Goal: Task Accomplishment & Management: Complete application form

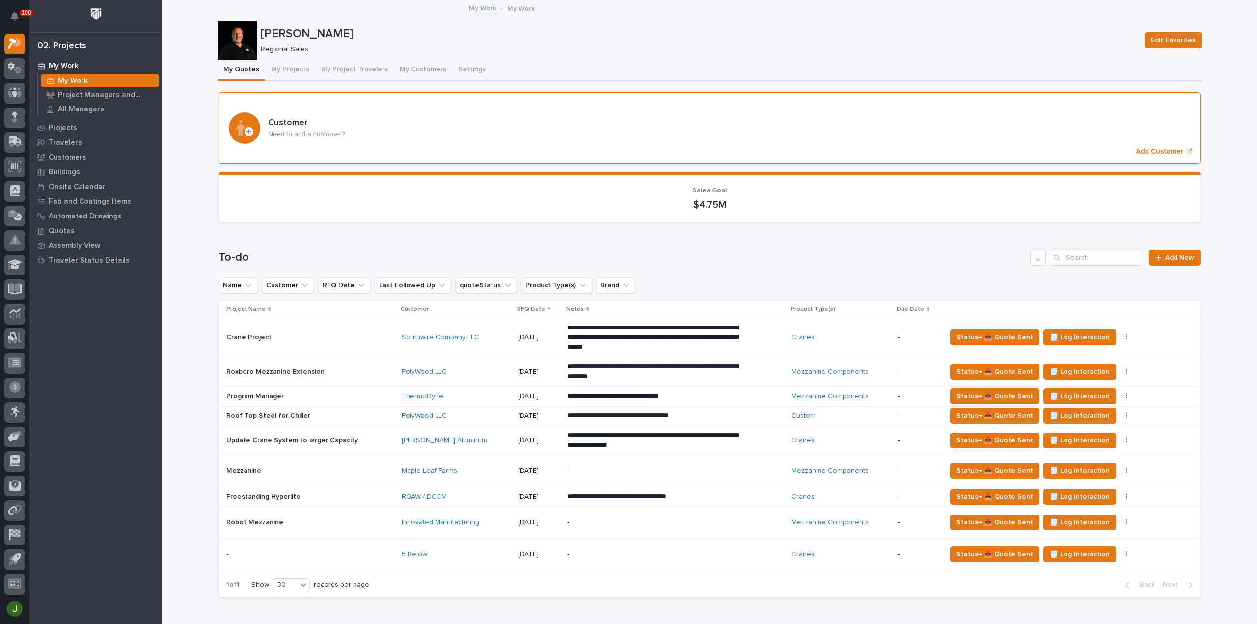
scroll to position [22, 0]
click at [1172, 254] on span "Add New" at bounding box center [1179, 257] width 29 height 7
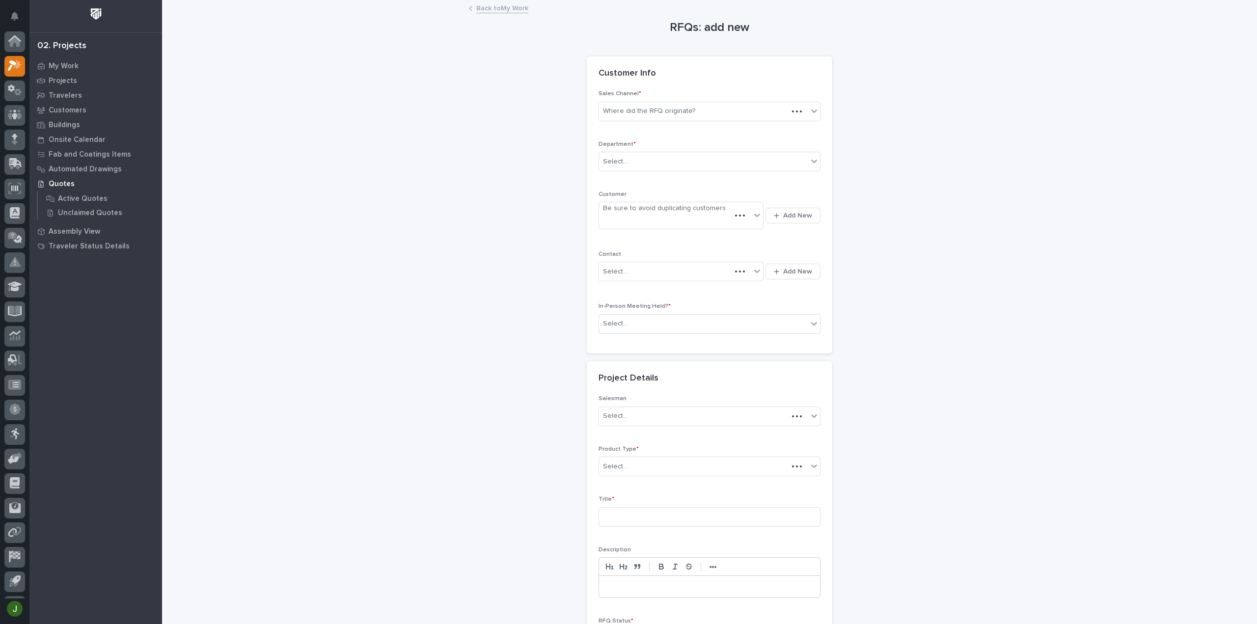
scroll to position [22, 0]
click at [649, 113] on div "Where did the RFQ originate?" at bounding box center [649, 111] width 92 height 10
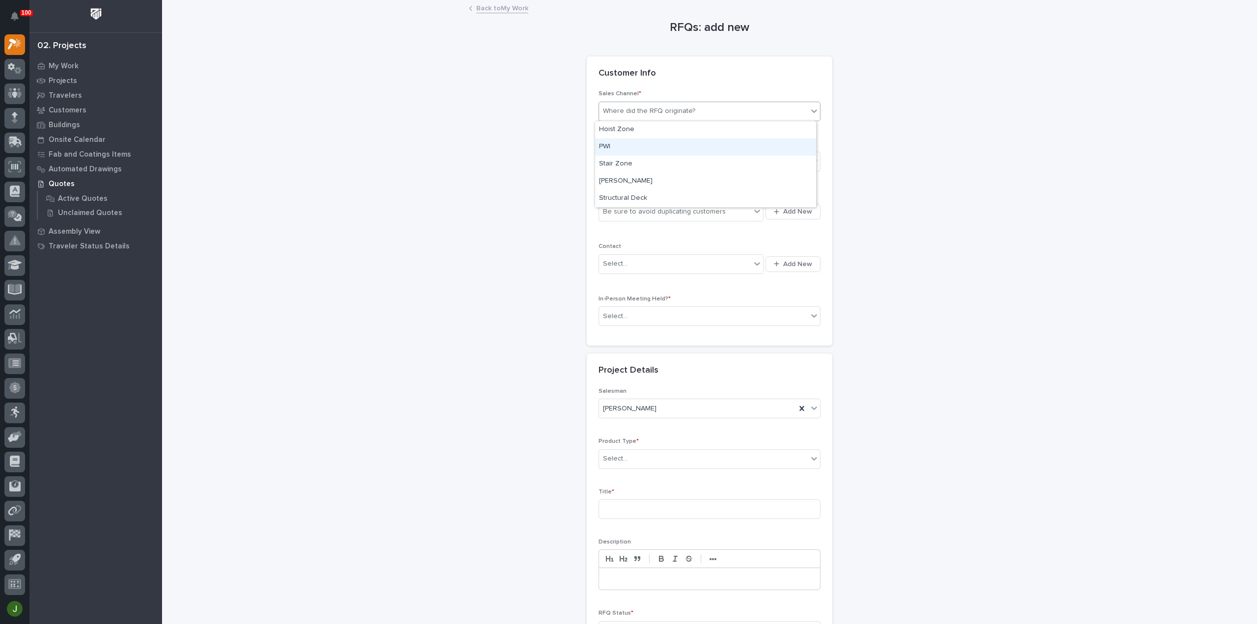
click at [625, 144] on div "PWI" at bounding box center [705, 146] width 221 height 17
click at [617, 160] on div "Select..." at bounding box center [615, 162] width 25 height 10
click at [613, 197] on span "Regional Sales" at bounding box center [625, 195] width 52 height 11
click at [612, 212] on div "Be sure to avoid duplicating customers" at bounding box center [664, 212] width 123 height 10
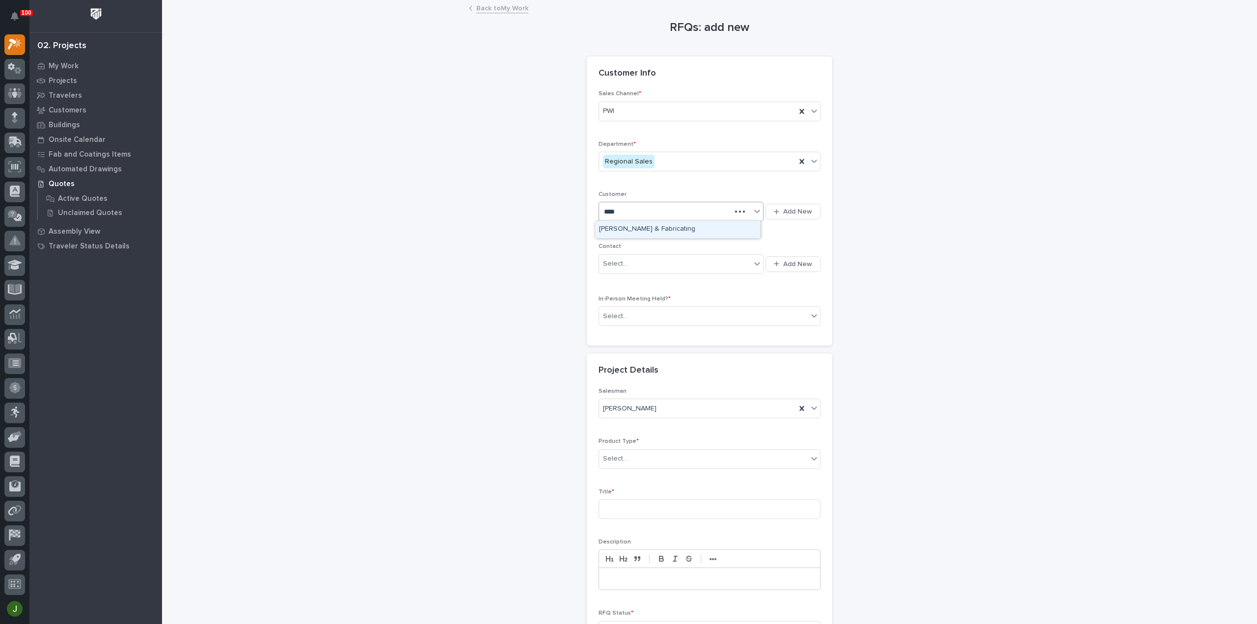
type input "*****"
click at [625, 228] on div "[PERSON_NAME] & Fabricating" at bounding box center [677, 229] width 165 height 17
click at [615, 262] on div "Select..." at bounding box center [615, 264] width 25 height 10
type input "*"
type input "*****"
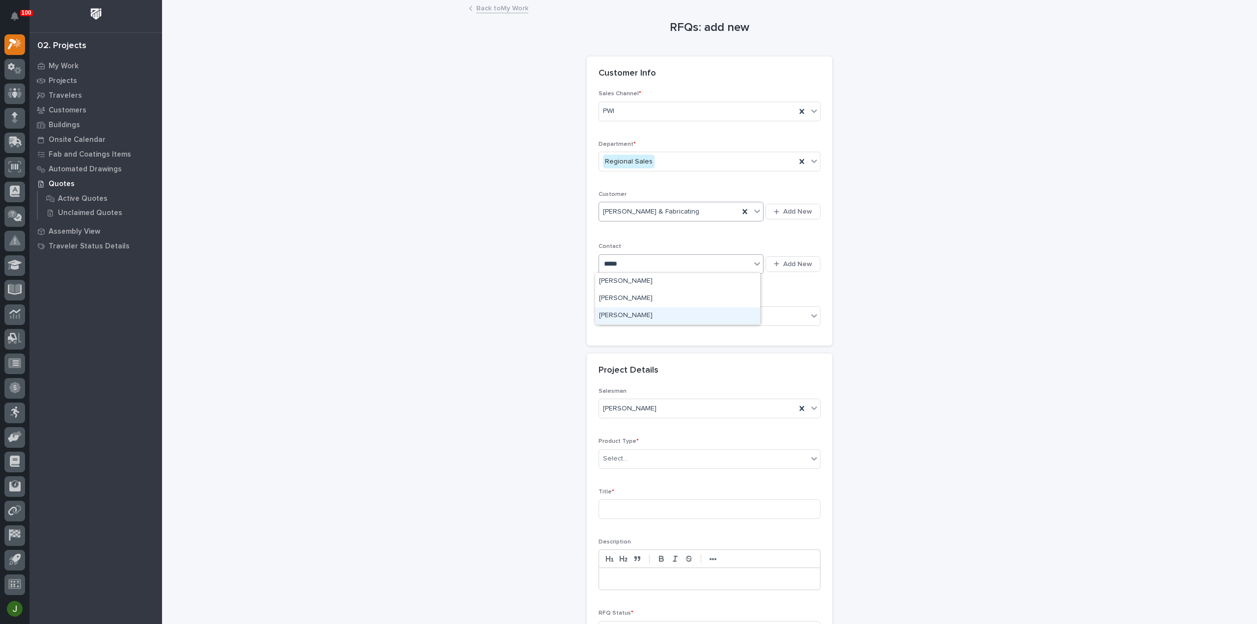
click at [675, 312] on div "[PERSON_NAME]" at bounding box center [677, 315] width 165 height 17
click at [620, 317] on div "Select..." at bounding box center [615, 316] width 25 height 10
click at [604, 350] on span "No" at bounding box center [605, 349] width 13 height 11
click at [625, 460] on div "Select..." at bounding box center [703, 459] width 209 height 16
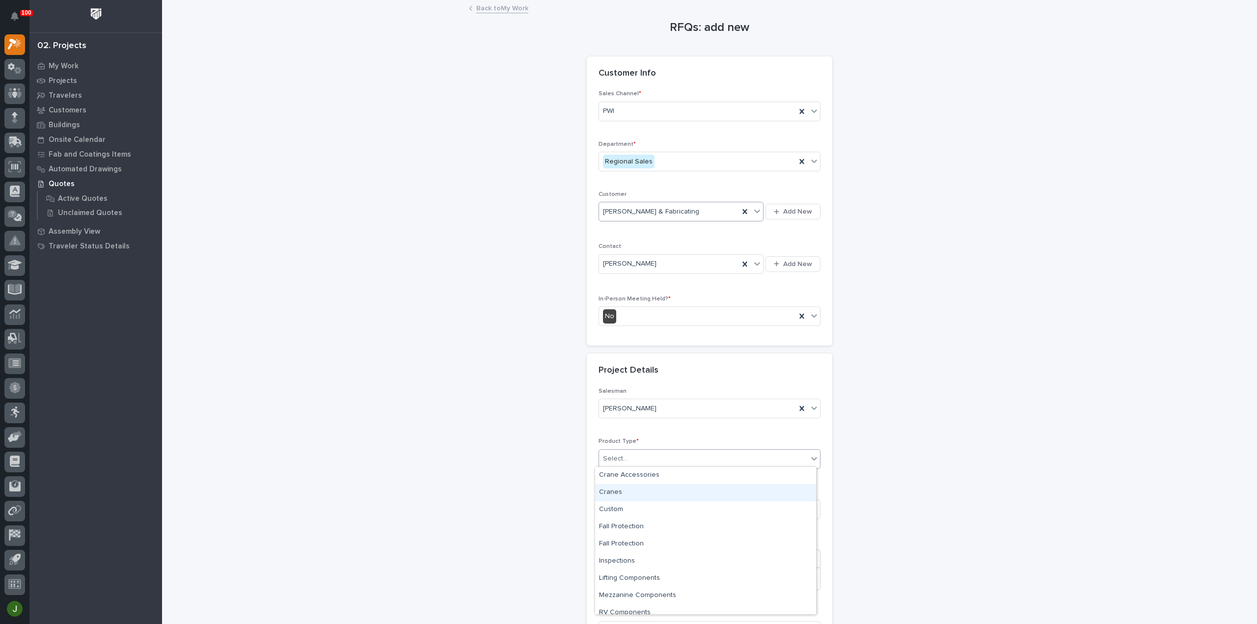
click at [615, 494] on div "Cranes" at bounding box center [705, 492] width 221 height 17
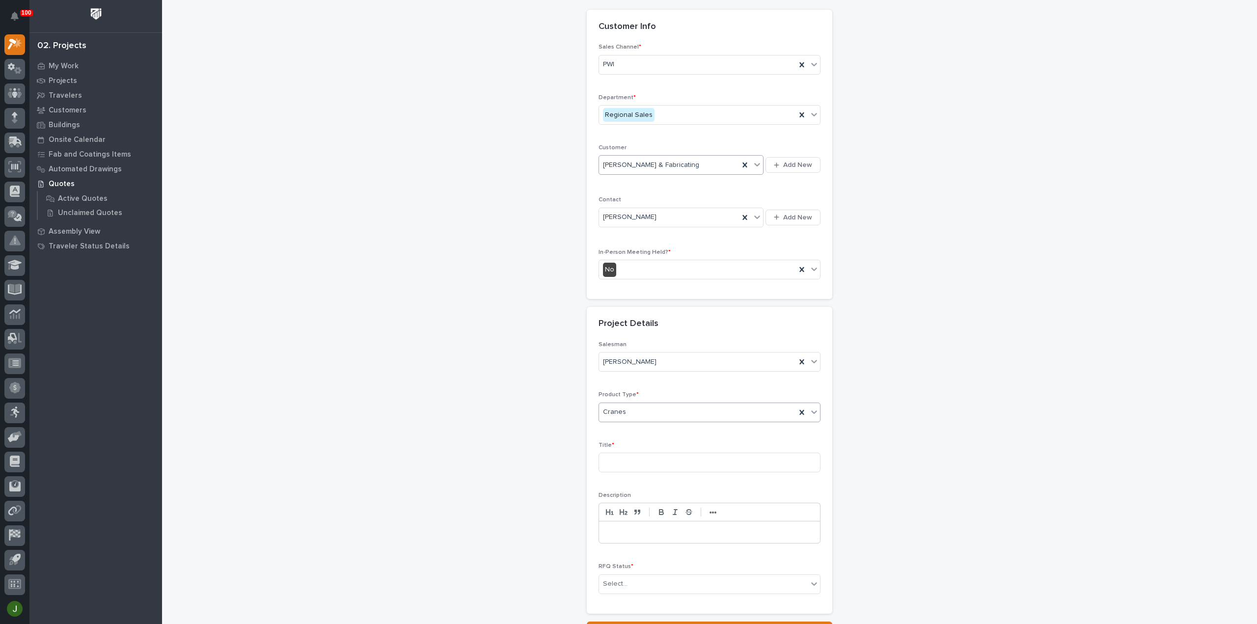
scroll to position [133, 0]
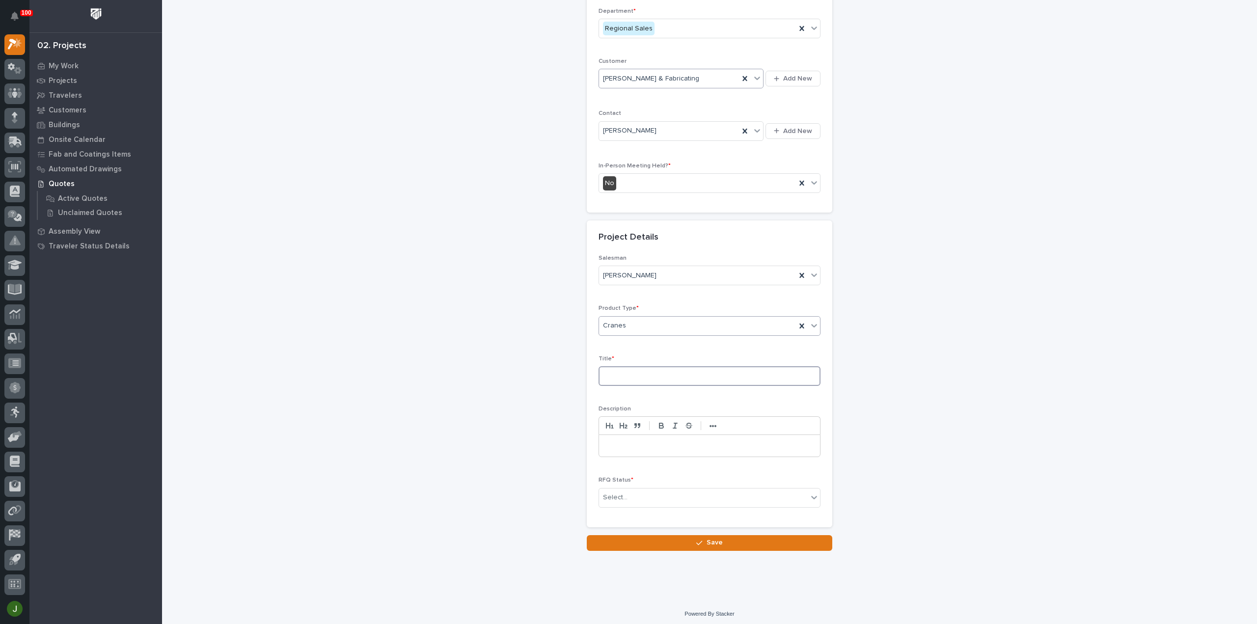
click at [612, 376] on input at bounding box center [709, 376] width 222 height 20
click at [602, 373] on input "5 Ton Bridge" at bounding box center [709, 376] width 222 height 20
click at [674, 370] on input "LTCA - 5 Ton Bridge" at bounding box center [709, 376] width 222 height 20
type input "LTCA - 5 Ton Bridge Crane"
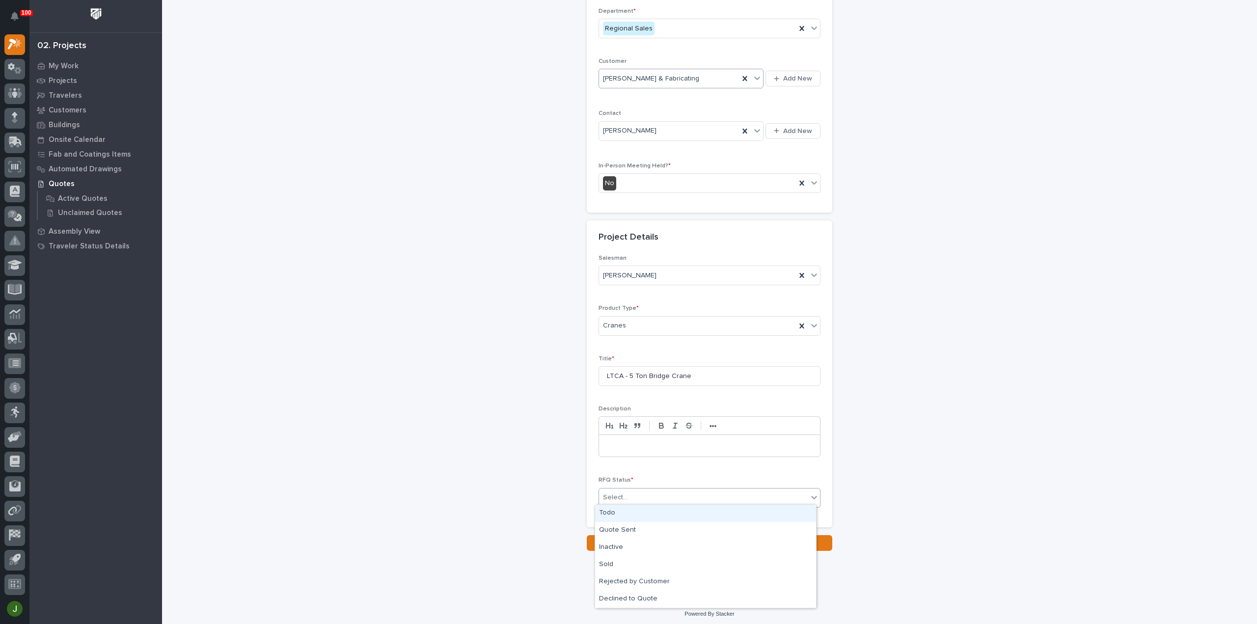
click at [616, 495] on div "Select..." at bounding box center [615, 497] width 25 height 10
click at [622, 510] on div "Todo" at bounding box center [705, 513] width 221 height 17
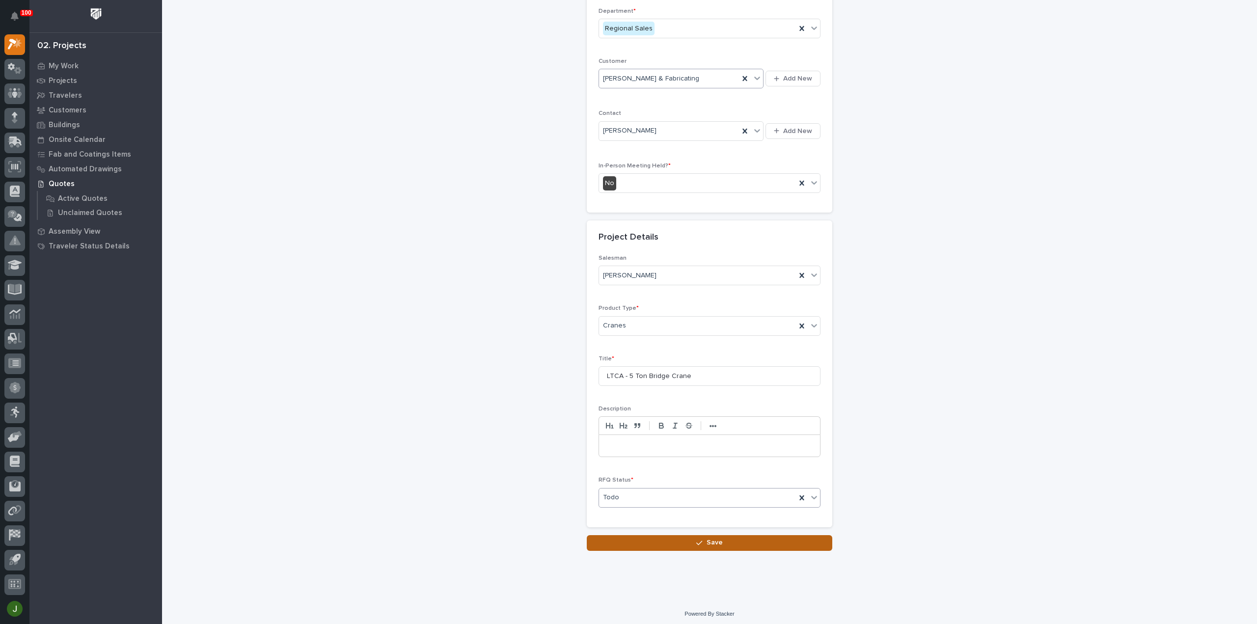
click at [707, 541] on span "Save" at bounding box center [715, 542] width 16 height 9
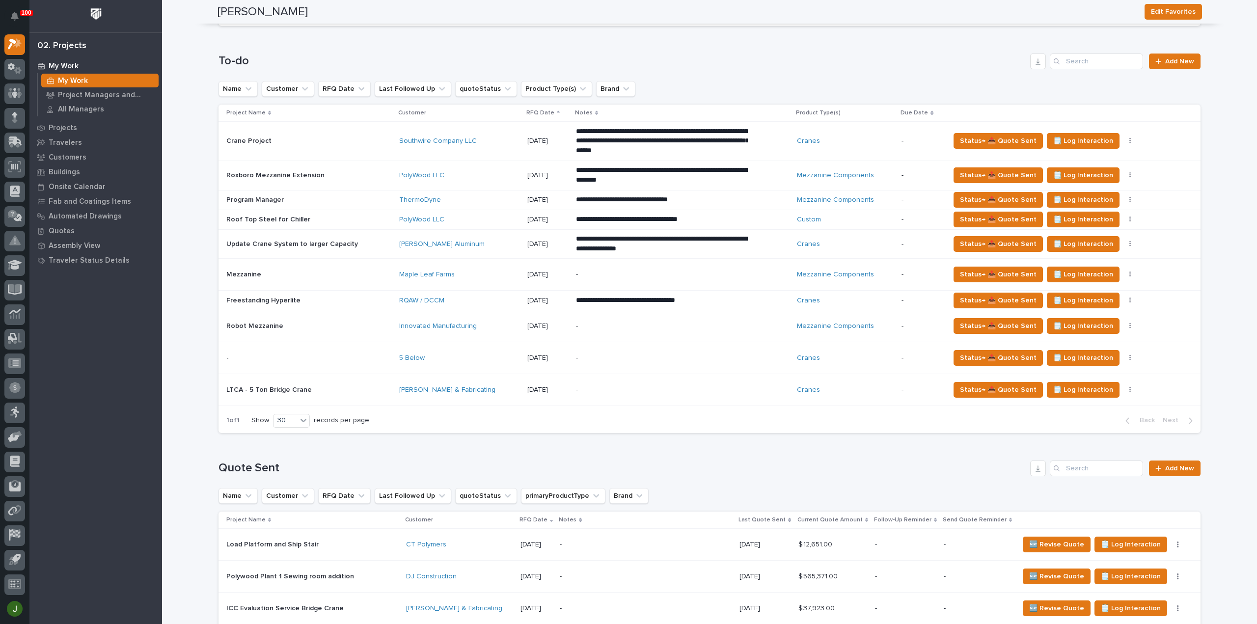
scroll to position [131, 0]
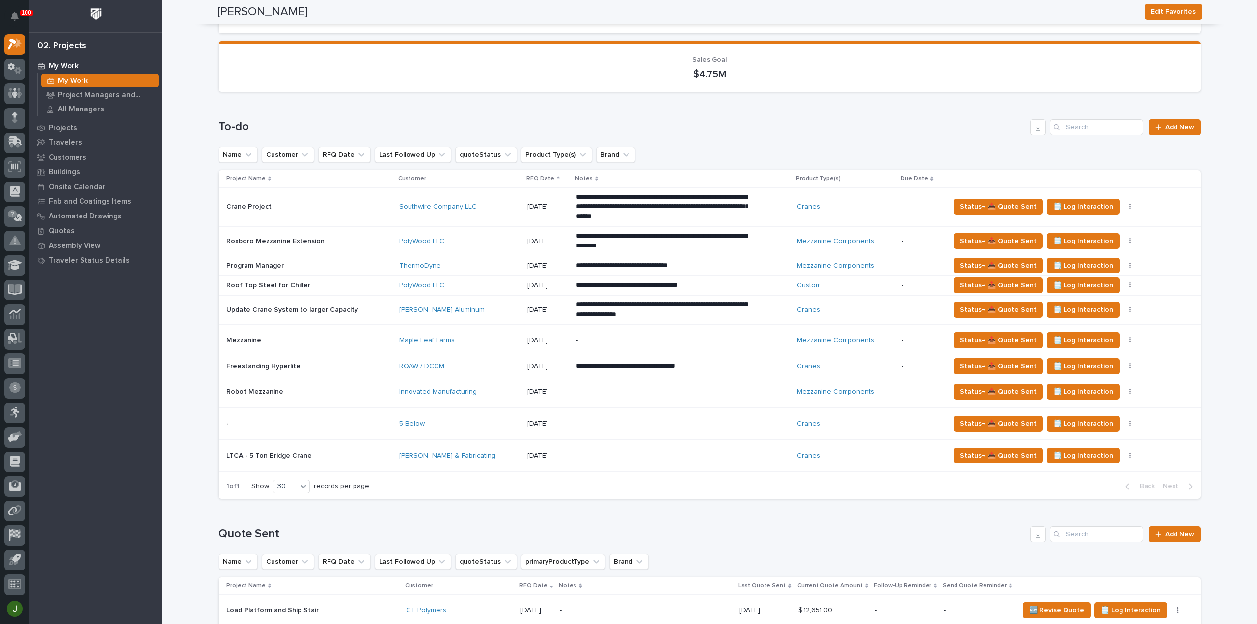
click at [277, 423] on p at bounding box center [308, 424] width 165 height 8
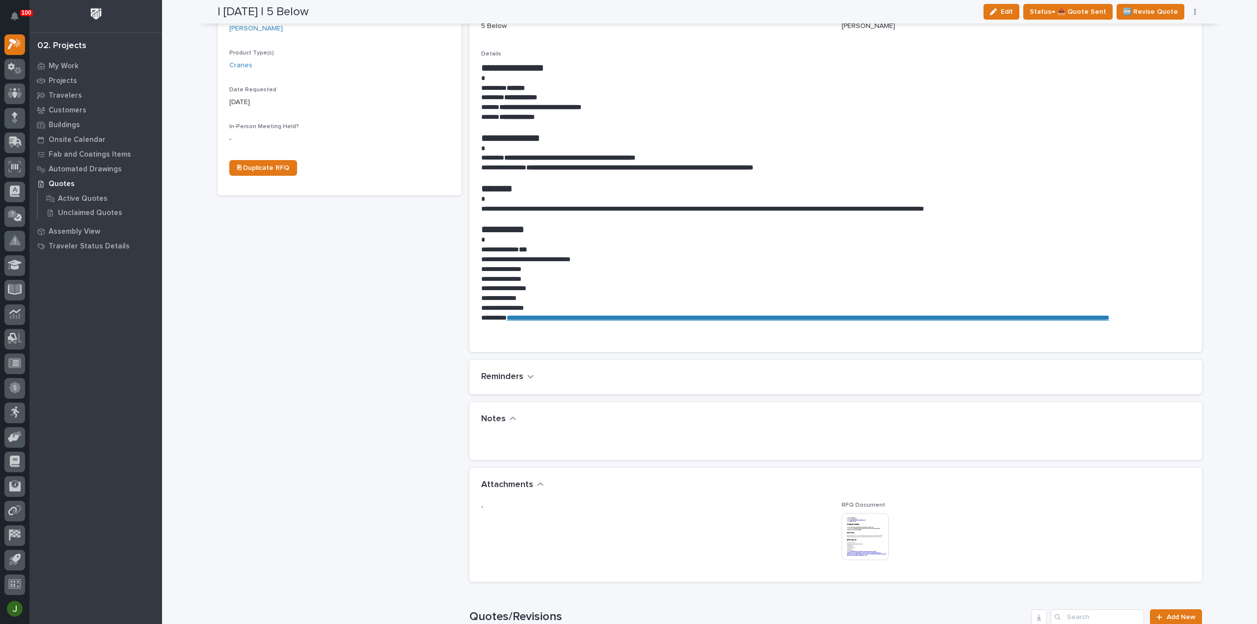
scroll to position [393, 0]
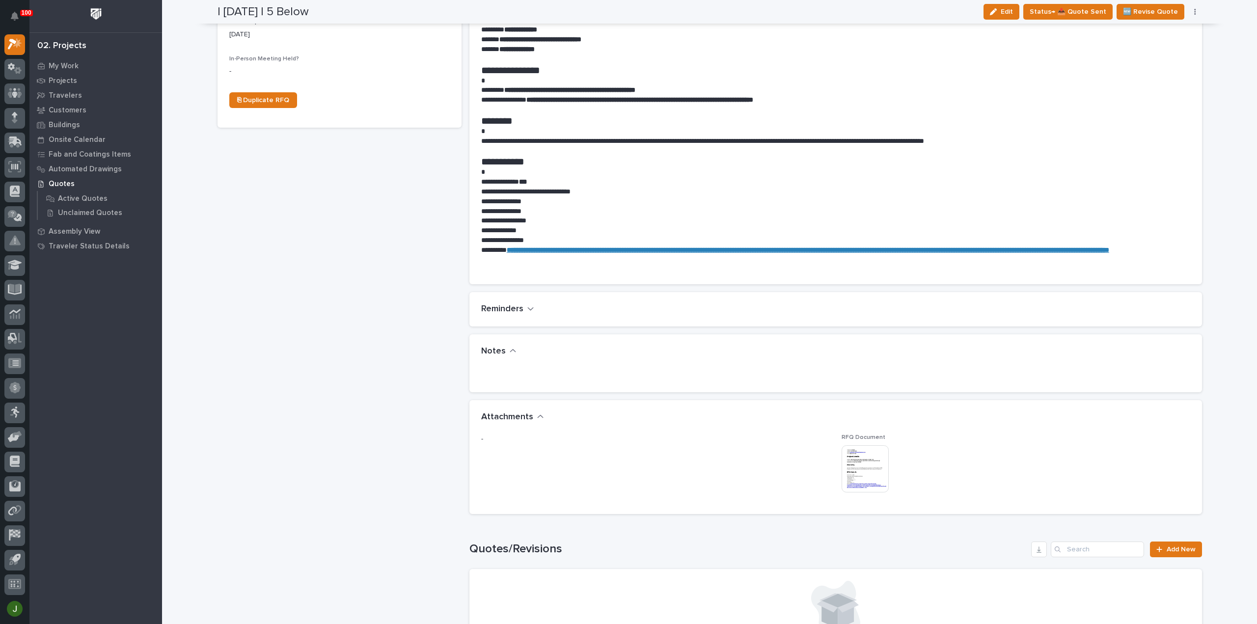
click at [866, 464] on img at bounding box center [865, 468] width 47 height 47
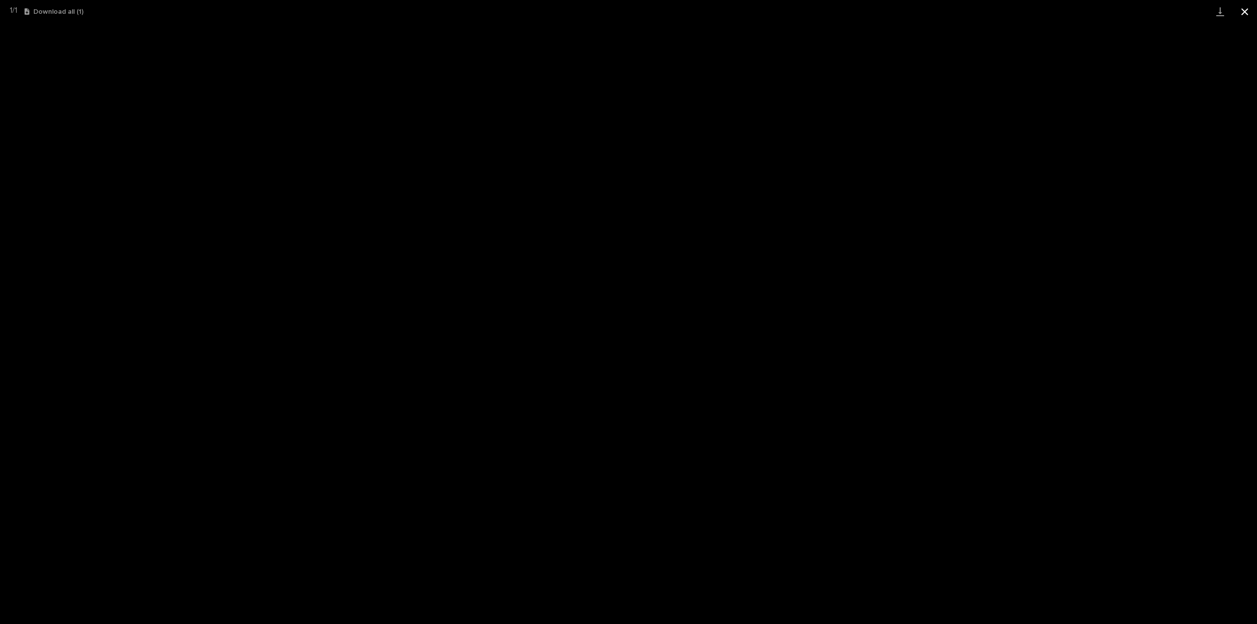
click at [1246, 11] on button "Close gallery" at bounding box center [1244, 11] width 25 height 23
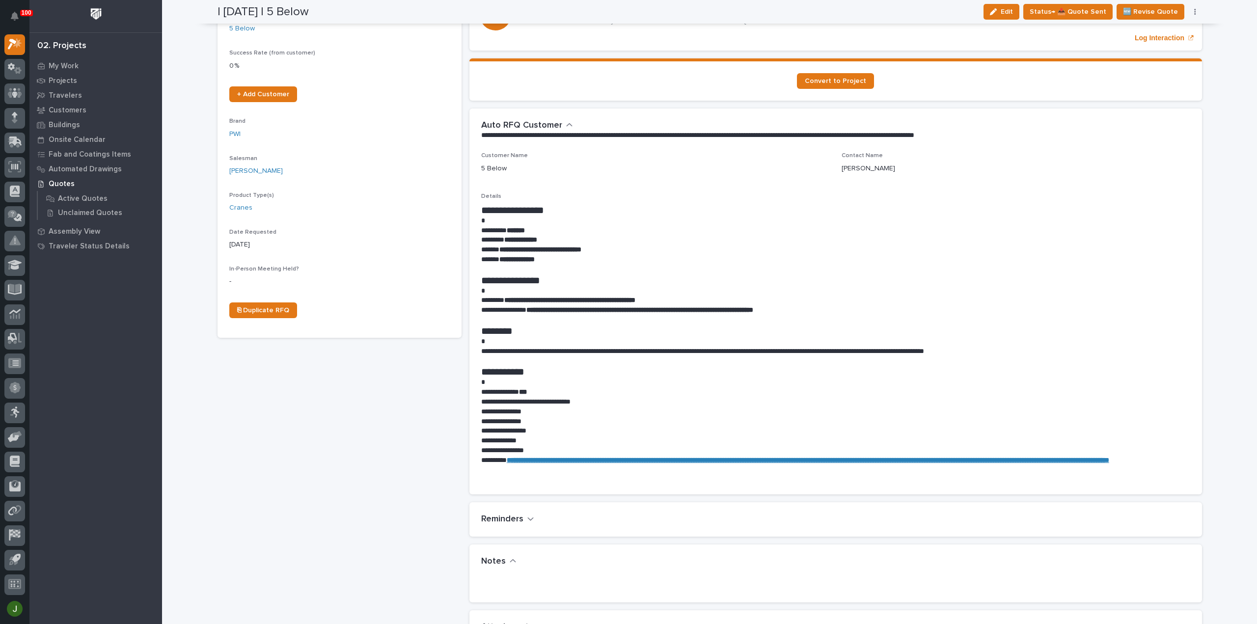
scroll to position [0, 0]
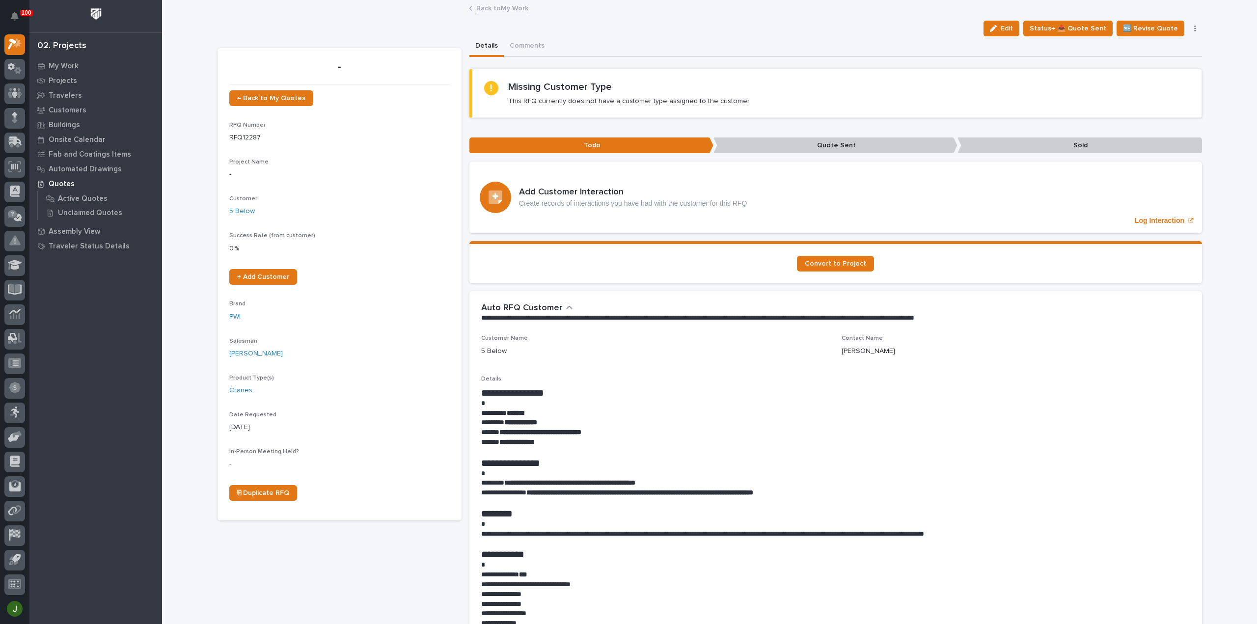
click at [504, 11] on link "Back to My Work" at bounding box center [502, 7] width 52 height 11
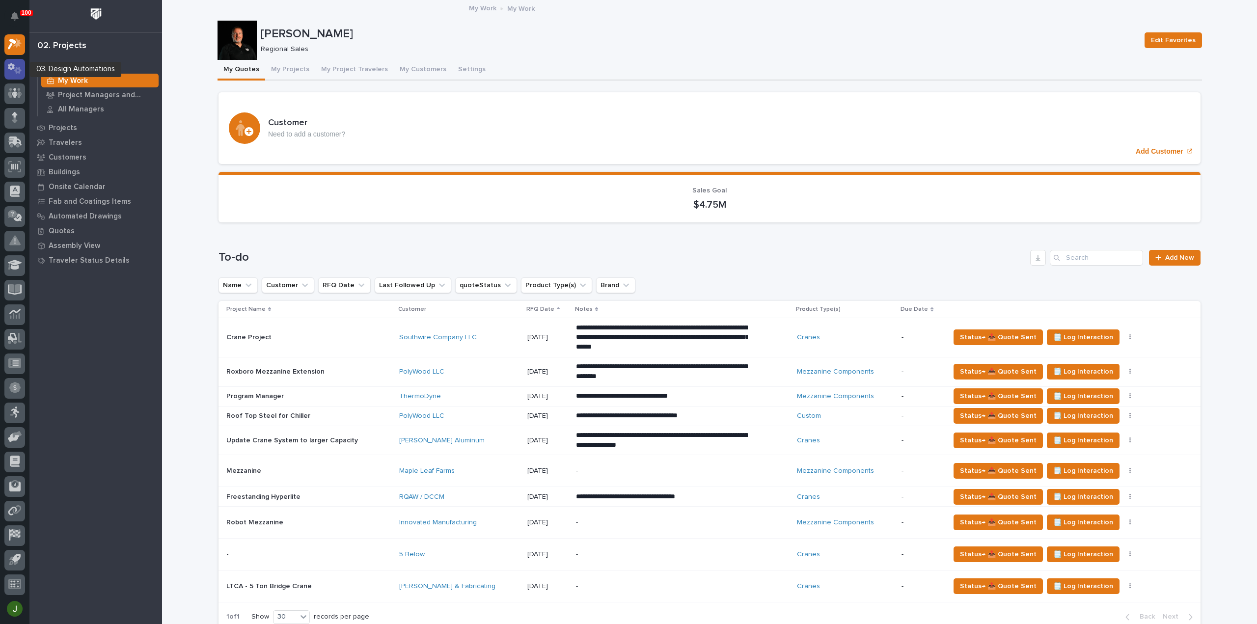
click at [12, 71] on icon at bounding box center [15, 68] width 14 height 11
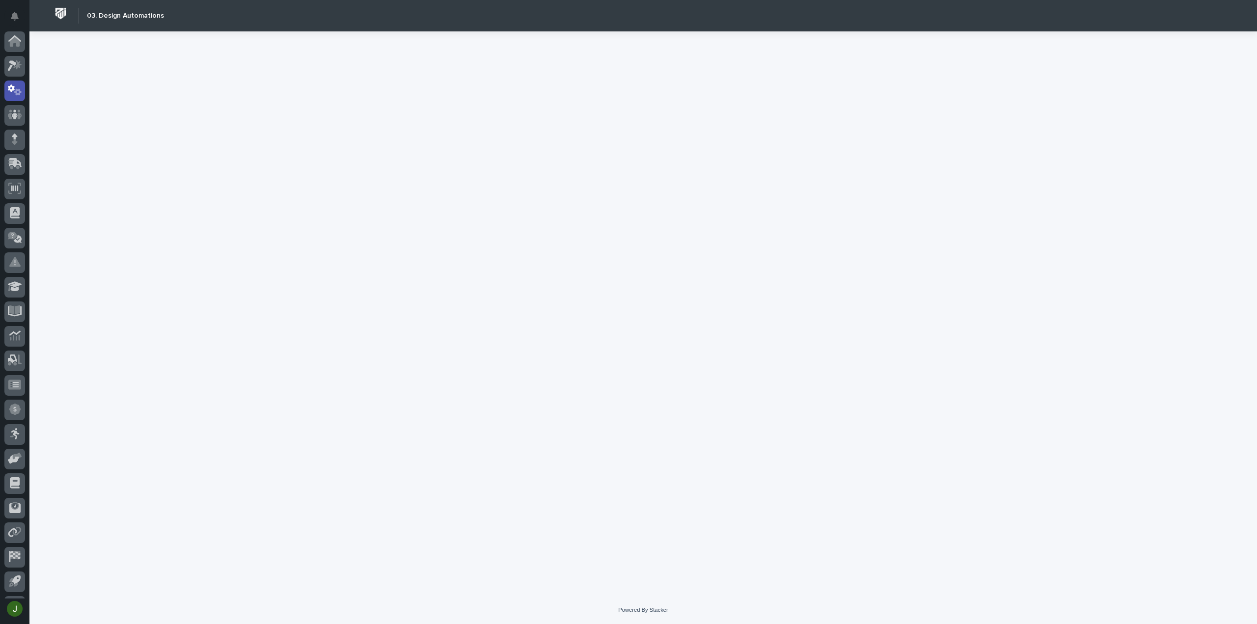
scroll to position [22, 0]
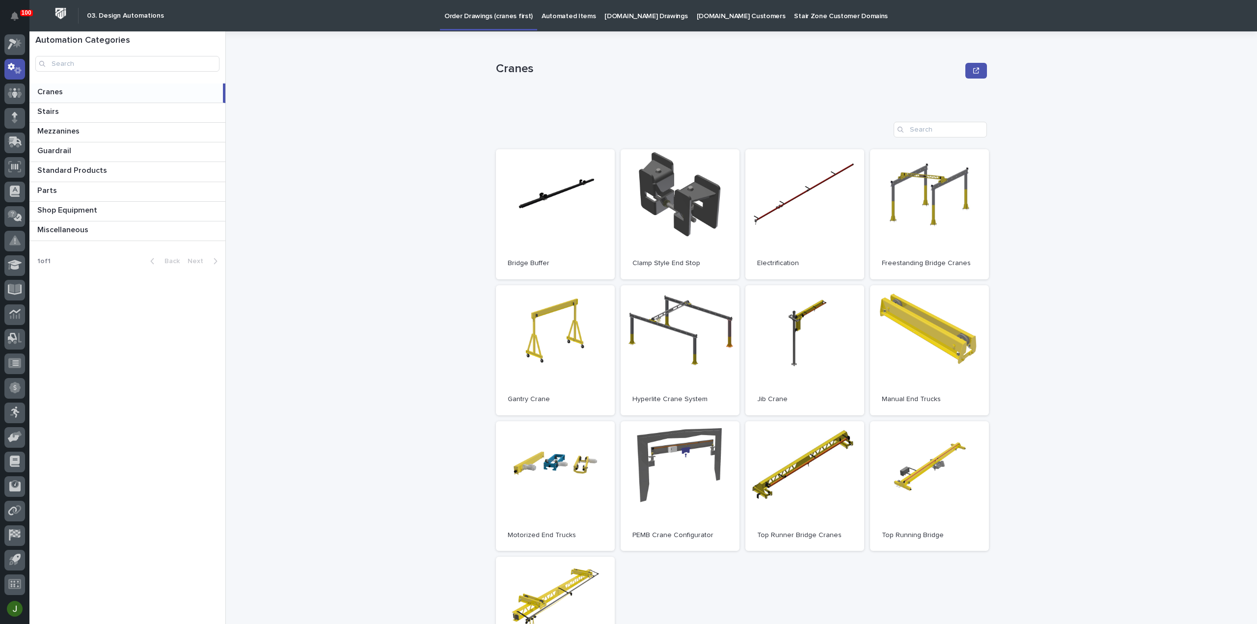
click at [47, 89] on p "Cranes" at bounding box center [50, 90] width 27 height 11
click at [921, 471] on link "Open" at bounding box center [929, 486] width 119 height 130
click at [934, 463] on link "Open" at bounding box center [929, 486] width 119 height 130
